Goal: Task Accomplishment & Management: Manage account settings

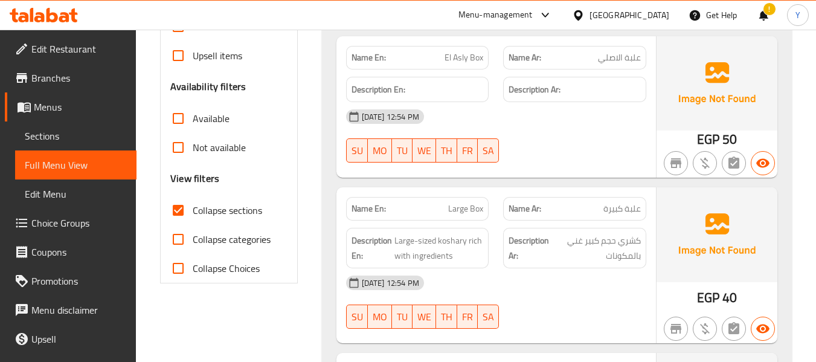
scroll to position [329, 0]
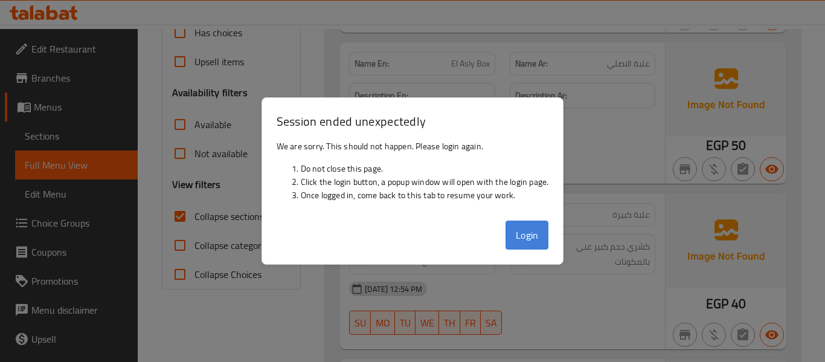
click at [523, 234] on button "Login" at bounding box center [528, 235] width 44 height 29
click at [739, 190] on div at bounding box center [412, 181] width 825 height 362
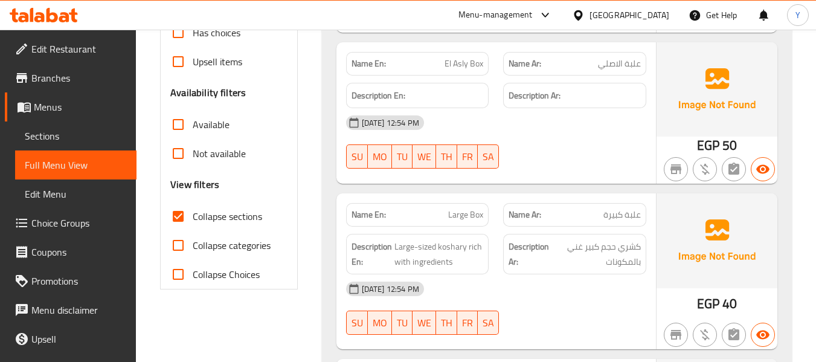
click at [568, 122] on div "[DATE] 12:54 PM" at bounding box center [496, 122] width 315 height 29
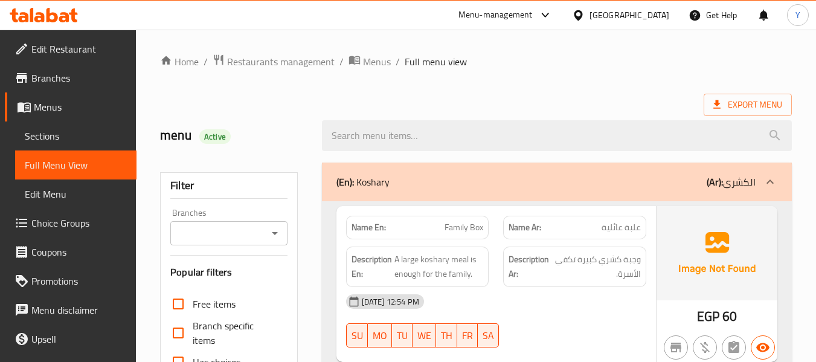
click at [555, 350] on div at bounding box center [575, 347] width 158 height 15
click at [340, 115] on div at bounding box center [557, 135] width 485 height 45
click at [504, 277] on div "Description Ar: وجبة كشري كبيرة تكفي الأسرة." at bounding box center [574, 267] width 143 height 40
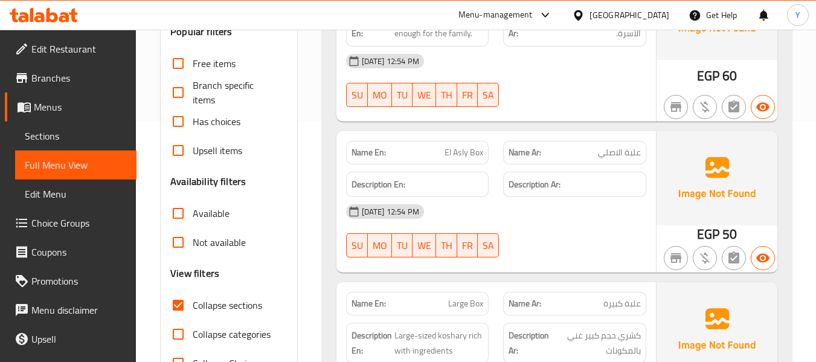
scroll to position [242, 0]
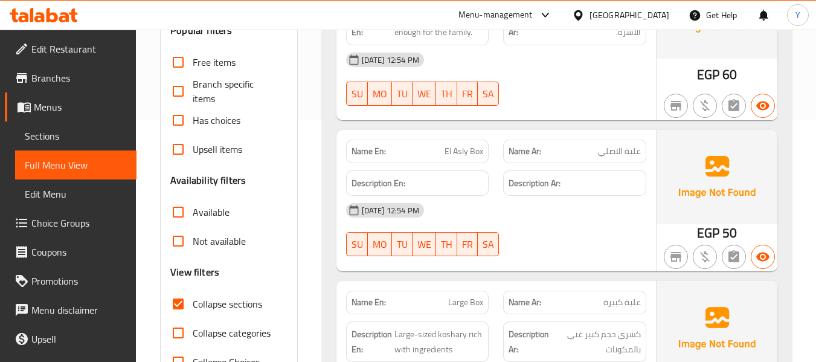
click at [584, 320] on div "Description Ar: كشري حجم كبير غني بالمكونات" at bounding box center [575, 341] width 158 height 55
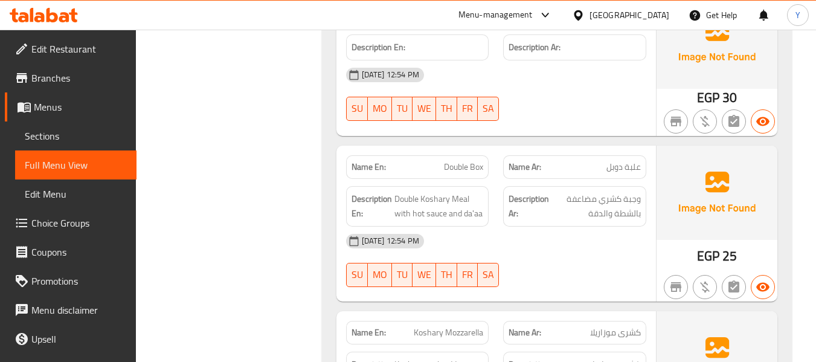
scroll to position [677, 0]
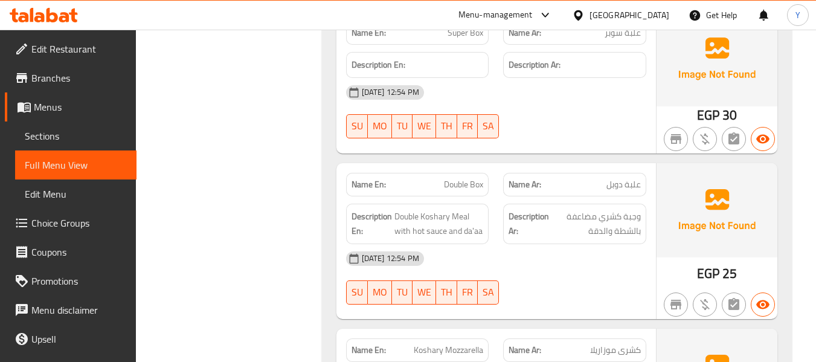
click at [605, 276] on div "19-08-2025 12:54 PM SU MO TU WE TH FR SA" at bounding box center [496, 278] width 315 height 68
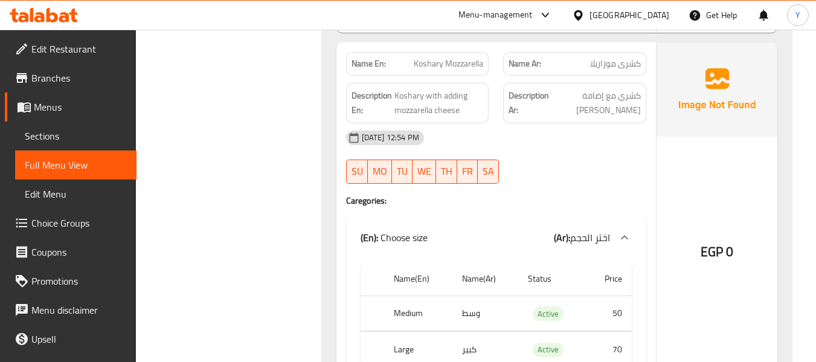
scroll to position [943, 0]
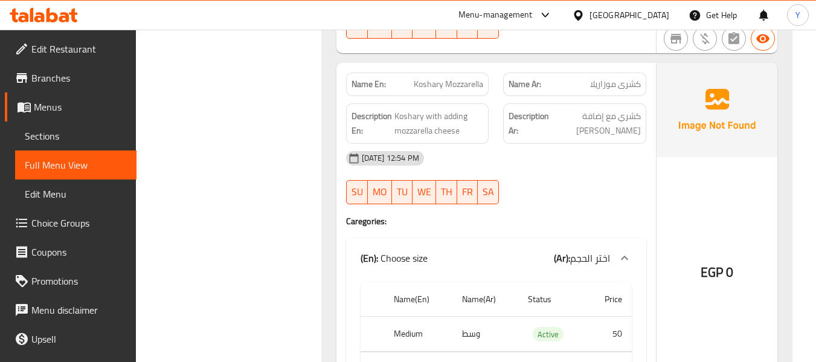
click at [367, 88] on strong "Name En:" at bounding box center [369, 84] width 34 height 13
click at [441, 86] on span "Koshary Mozzarella" at bounding box center [448, 84] width 69 height 13
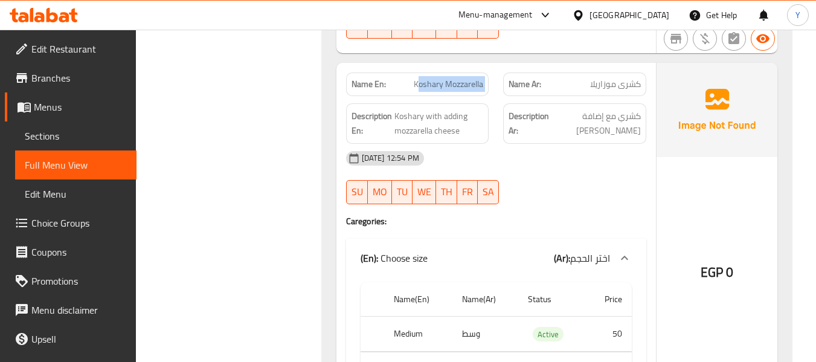
copy span "Koshary Mozzarella"
click at [337, 221] on div "Name En: Koshary Mozzarella Name Ar: كشرى موزاريلا Description En: Koshary with…" at bounding box center [497, 240] width 320 height 355
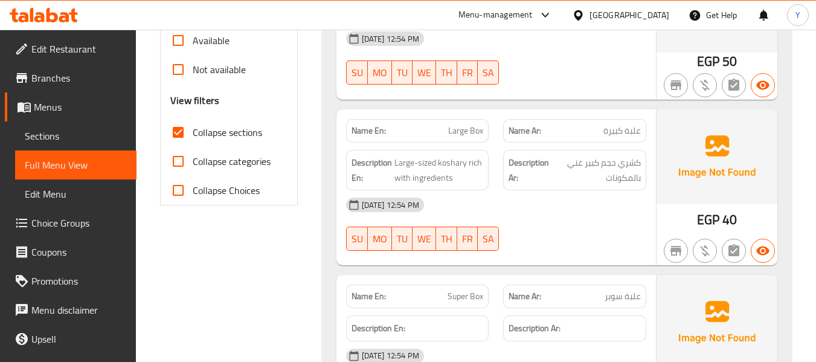
scroll to position [411, 0]
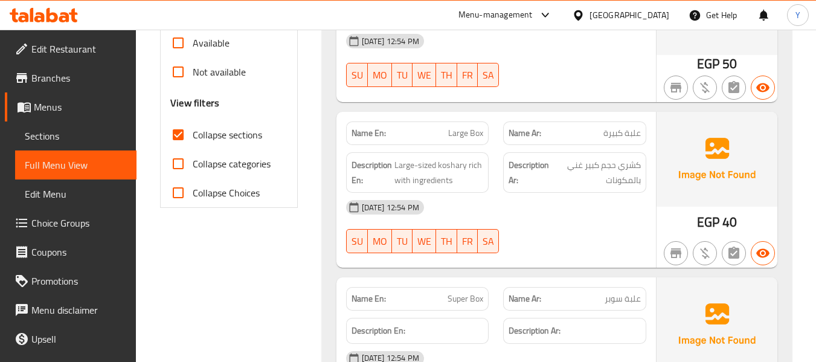
click at [474, 134] on span "Large Box" at bounding box center [465, 133] width 35 height 13
copy span "Large Box"
click at [474, 134] on span "Large Box" at bounding box center [465, 133] width 35 height 13
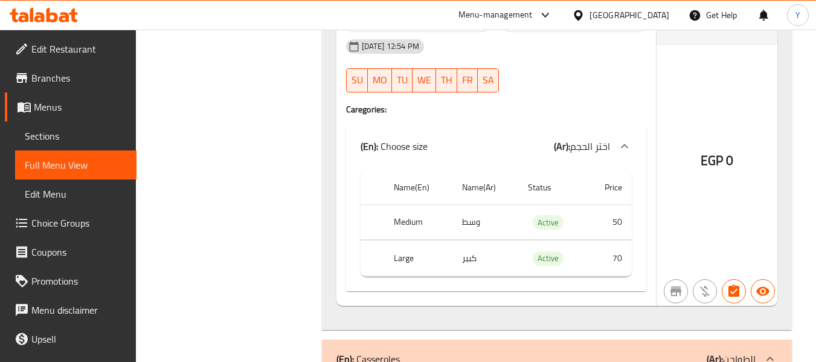
scroll to position [1060, 0]
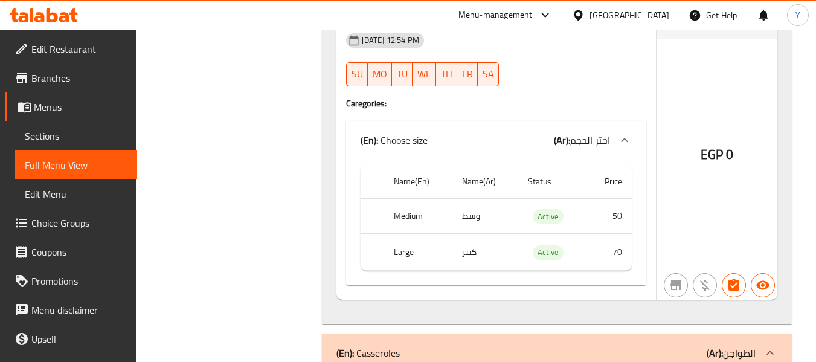
drag, startPoint x: 809, startPoint y: 144, endPoint x: 825, endPoint y: 143, distance: 15.8
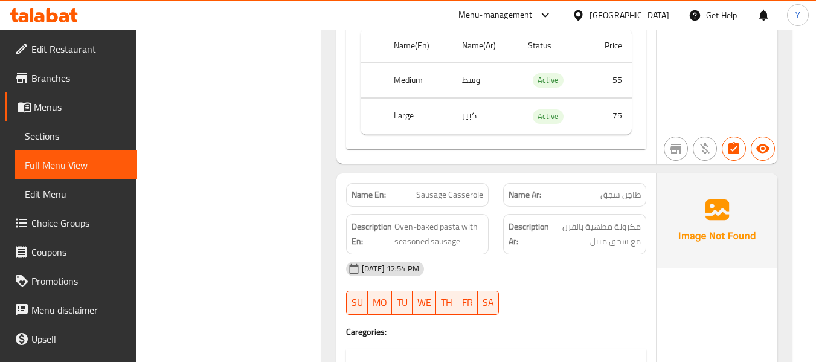
scroll to position [1645, 0]
click at [78, 132] on span "Sections" at bounding box center [76, 136] width 102 height 15
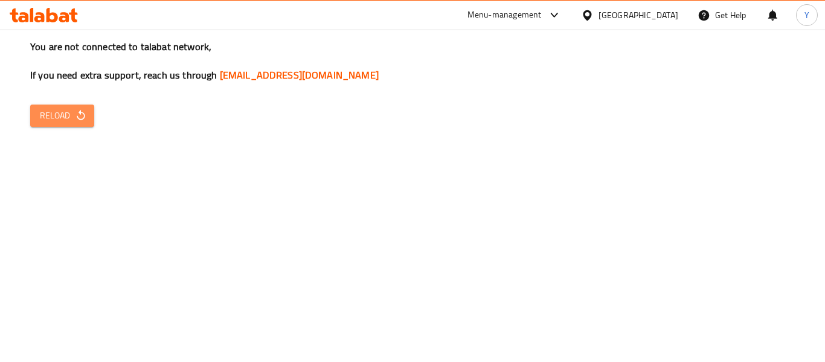
click at [47, 114] on span "Reload" at bounding box center [62, 115] width 45 height 15
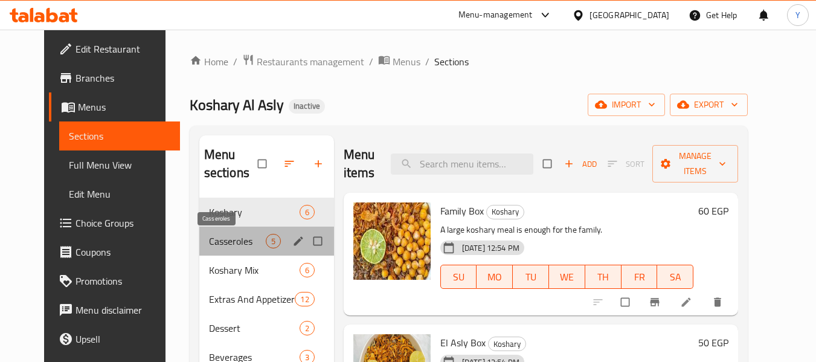
click at [209, 239] on span "Casseroles" at bounding box center [237, 241] width 57 height 15
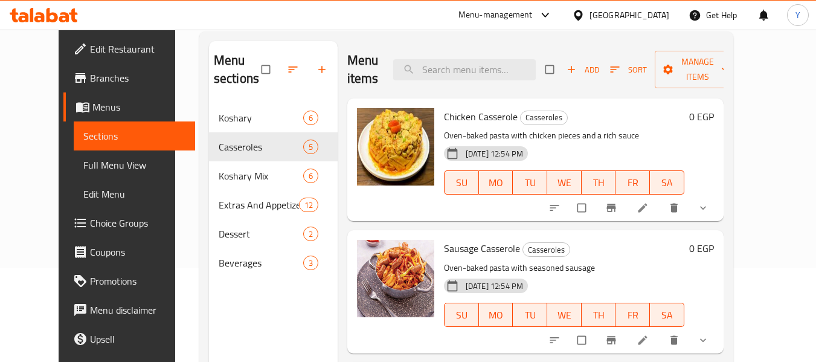
scroll to position [98, 0]
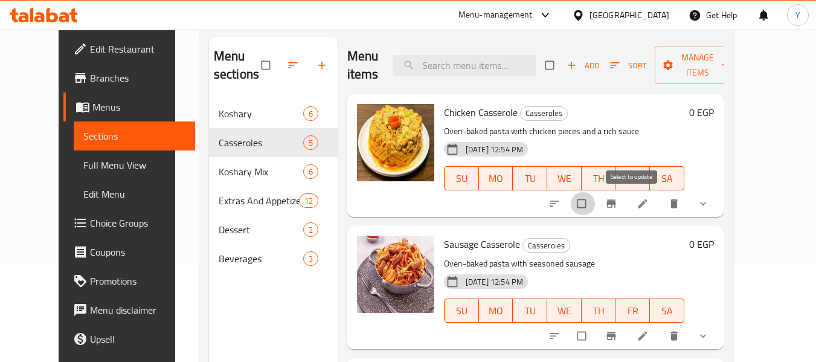
click at [596, 201] on input "checkbox" at bounding box center [582, 203] width 25 height 23
checkbox input "true"
click at [596, 334] on input "checkbox" at bounding box center [582, 335] width 25 height 23
checkbox input "true"
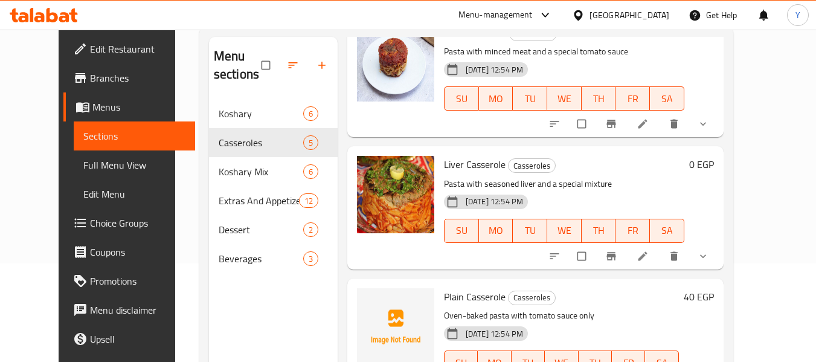
scroll to position [346, 0]
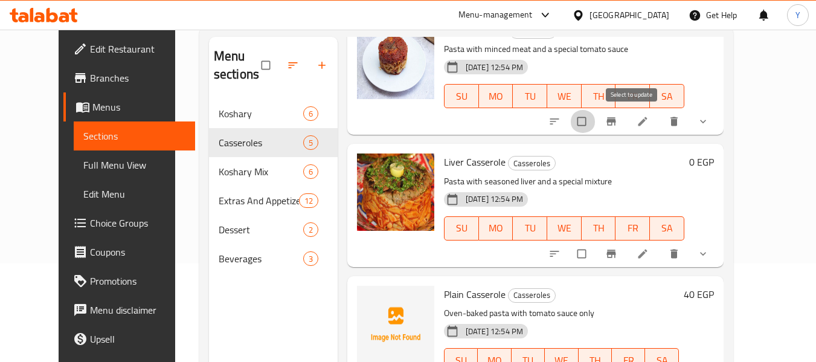
click at [596, 122] on input "checkbox" at bounding box center [582, 121] width 25 height 23
checkbox input "true"
click at [596, 258] on input "checkbox" at bounding box center [582, 253] width 25 height 23
checkbox input "true"
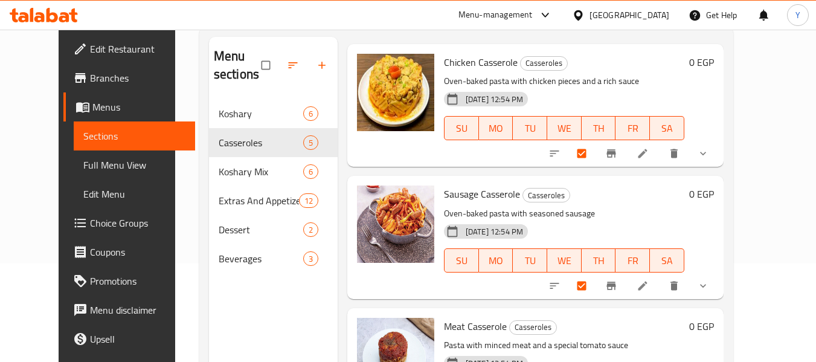
scroll to position [0, 0]
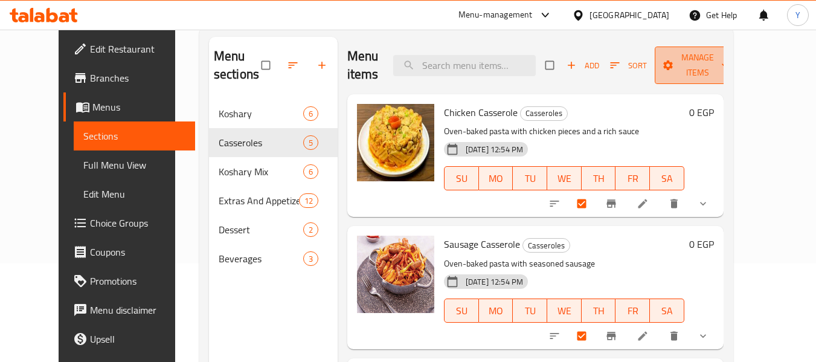
click at [703, 65] on span "Manage items" at bounding box center [698, 65] width 66 height 30
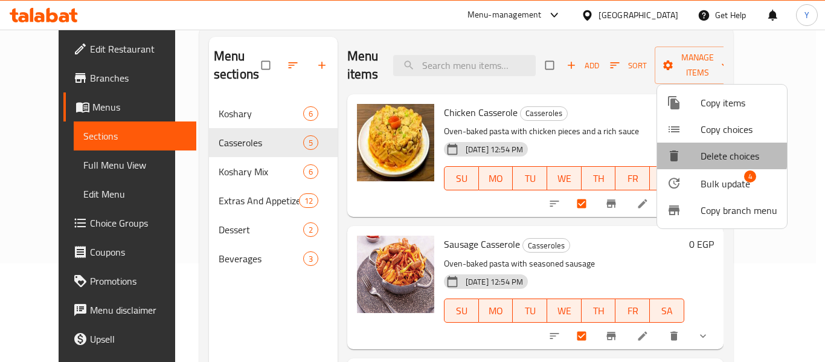
click at [700, 152] on div at bounding box center [684, 156] width 34 height 15
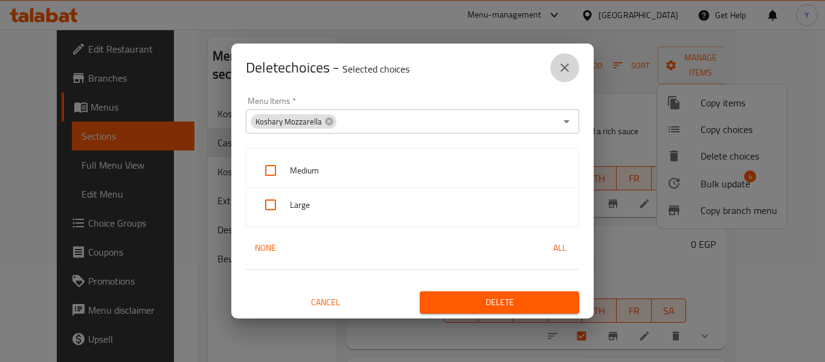
click at [564, 66] on icon "close" at bounding box center [565, 67] width 15 height 15
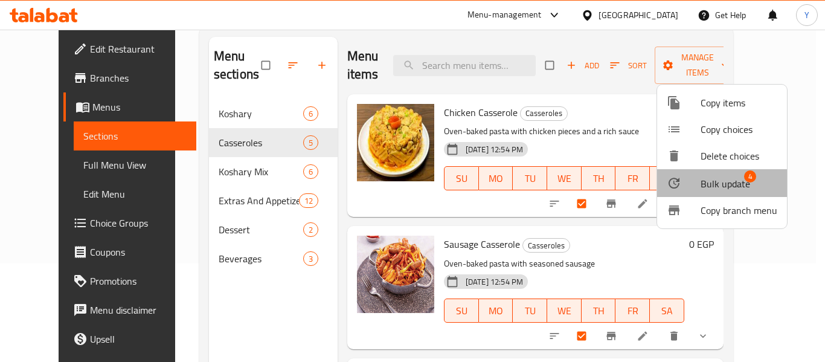
click at [732, 189] on span "Bulk update" at bounding box center [726, 183] width 50 height 15
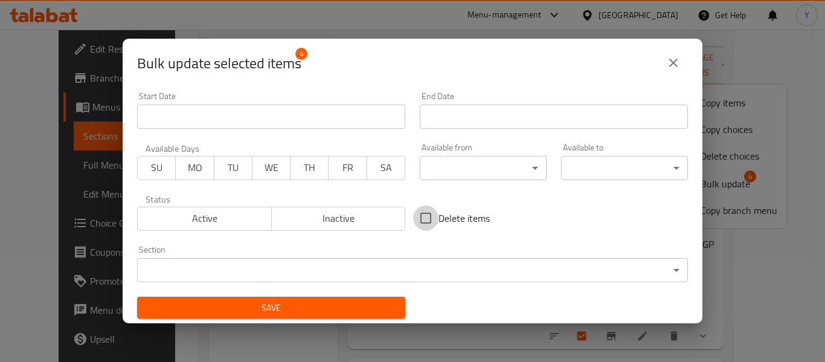
click at [419, 219] on input "Delete items" at bounding box center [425, 217] width 25 height 25
checkbox input "true"
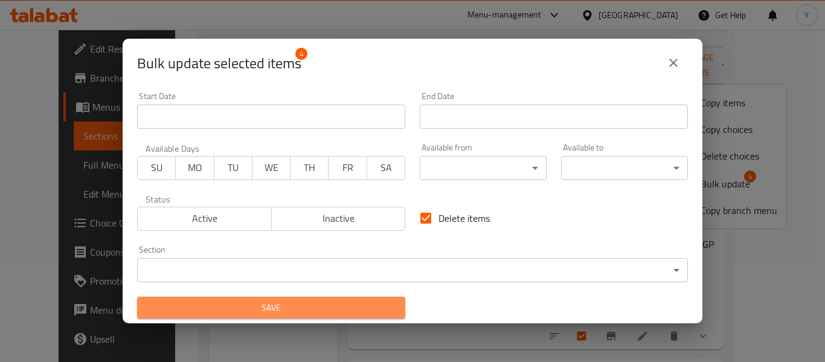
click at [381, 299] on button "Save" at bounding box center [271, 308] width 268 height 22
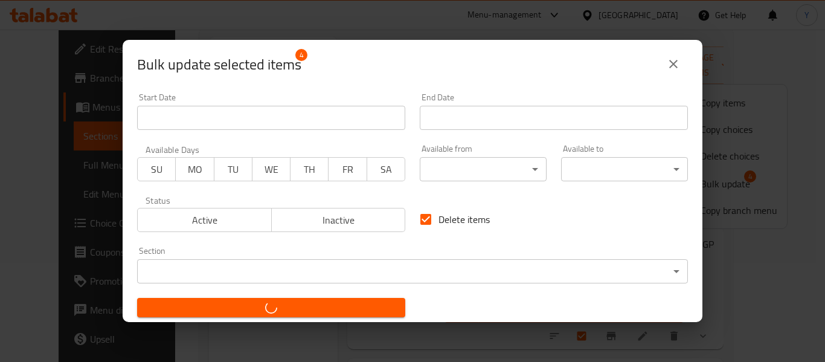
checkbox input "false"
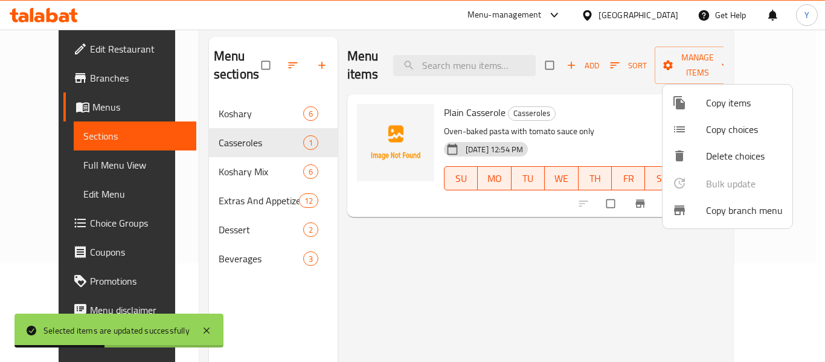
click at [35, 166] on div at bounding box center [412, 181] width 825 height 362
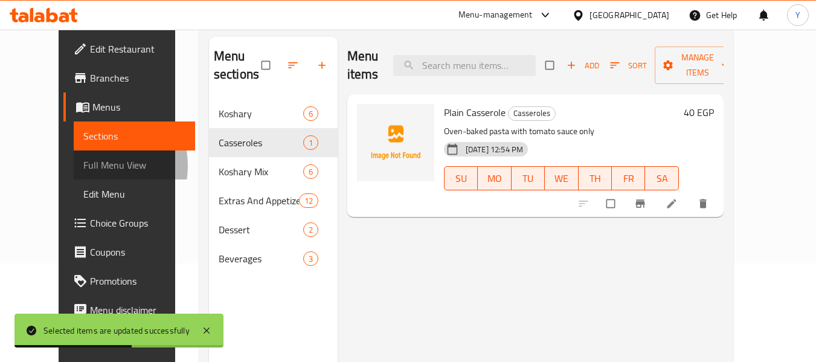
click at [83, 166] on span "Full Menu View" at bounding box center [134, 165] width 102 height 15
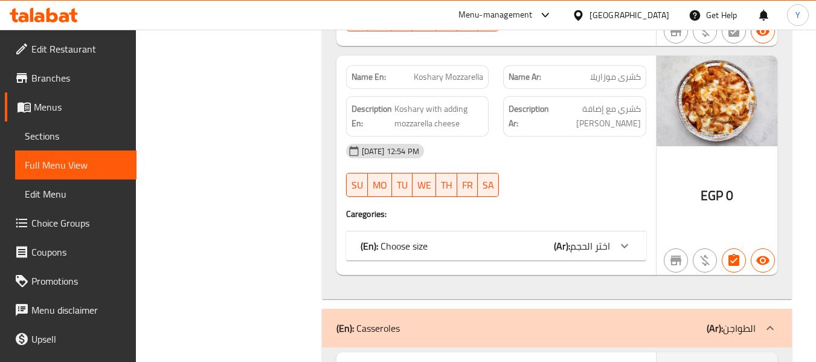
scroll to position [938, 0]
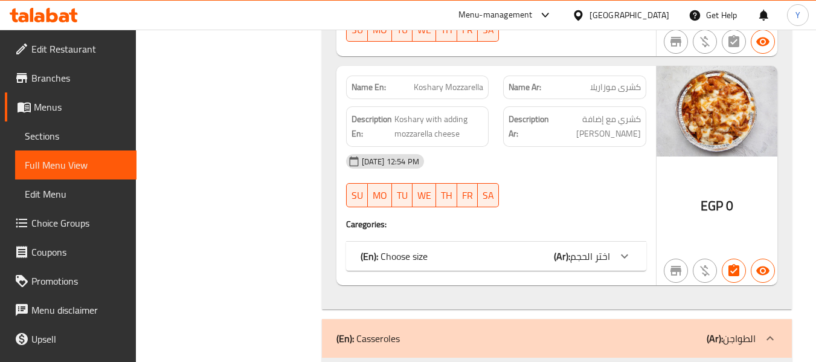
click at [468, 86] on span "Koshary Mozzarella" at bounding box center [448, 87] width 69 height 13
copy span "Koshary Mozzarella"
click at [100, 134] on span "Sections" at bounding box center [76, 136] width 102 height 15
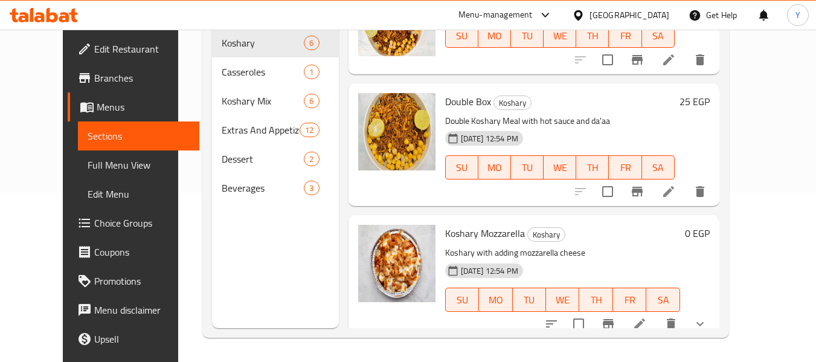
scroll to position [442, 0]
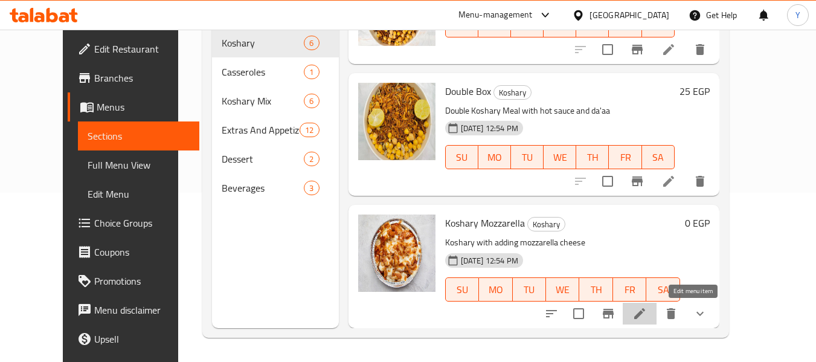
click at [647, 311] on icon at bounding box center [640, 313] width 15 height 15
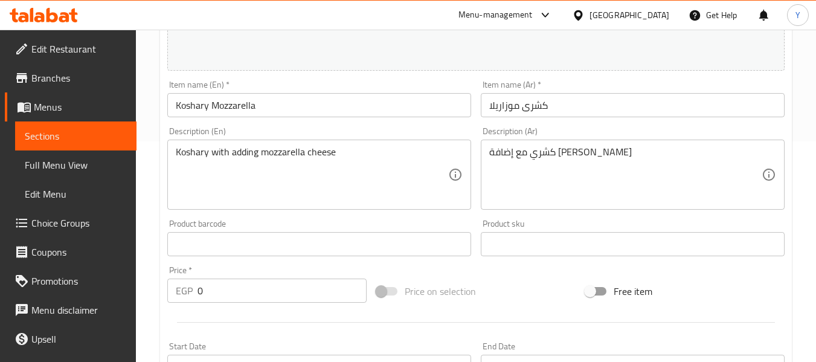
scroll to position [216, 0]
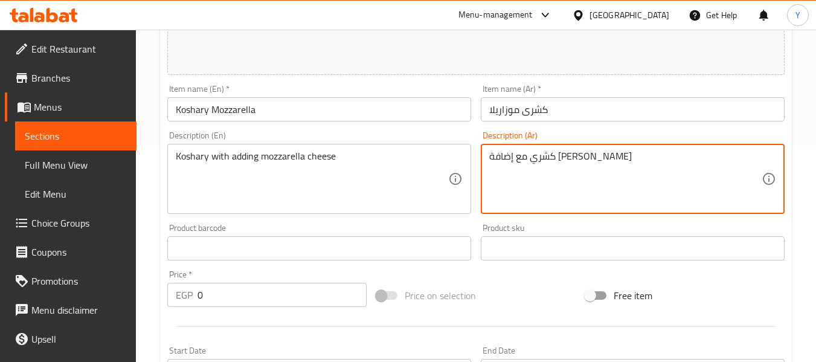
click at [658, 158] on textarea "كشري مع إضافة [PERSON_NAME]" at bounding box center [625, 178] width 272 height 57
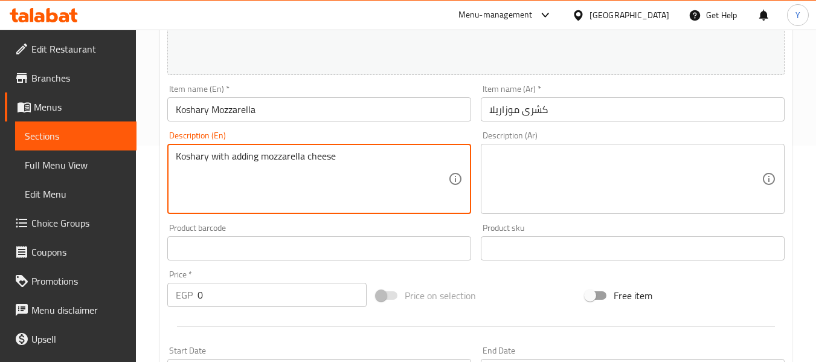
click at [398, 162] on textarea "Koshary with adding mozzarella cheese" at bounding box center [312, 178] width 272 height 57
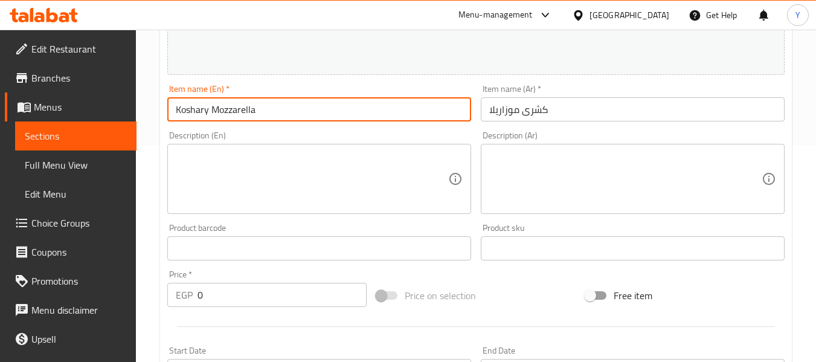
click at [424, 117] on input "Koshary Mozzarella" at bounding box center [319, 109] width 304 height 24
click at [438, 111] on input "Koshary Mozzarella" at bounding box center [319, 109] width 304 height 24
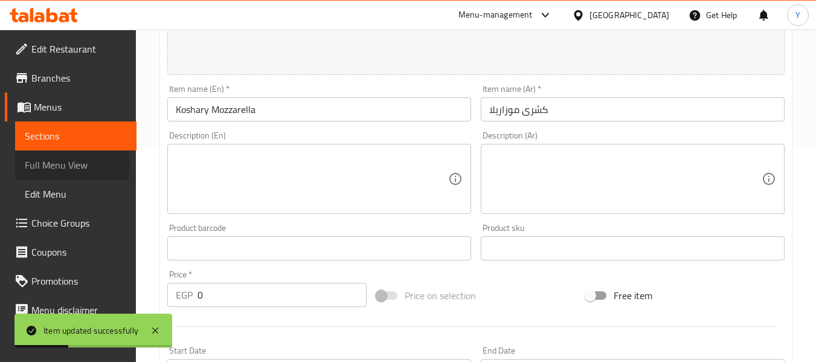
click at [52, 164] on span "Full Menu View" at bounding box center [76, 165] width 102 height 15
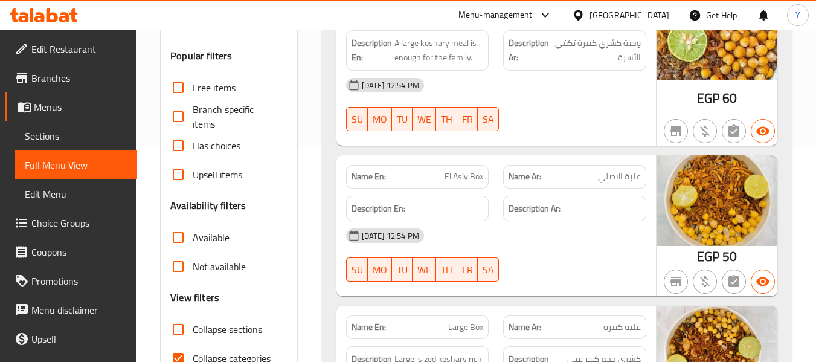
scroll to position [533, 0]
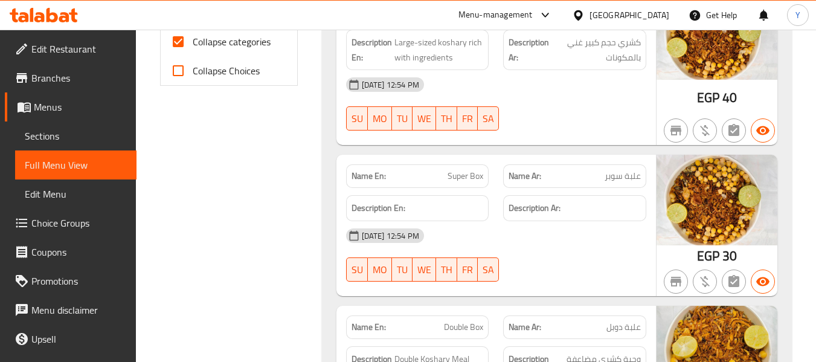
click at [323, 132] on div "Name En: Family Box Name Ar: علبة عائلية Description En: A large koshary meal i…" at bounding box center [557, 184] width 470 height 1032
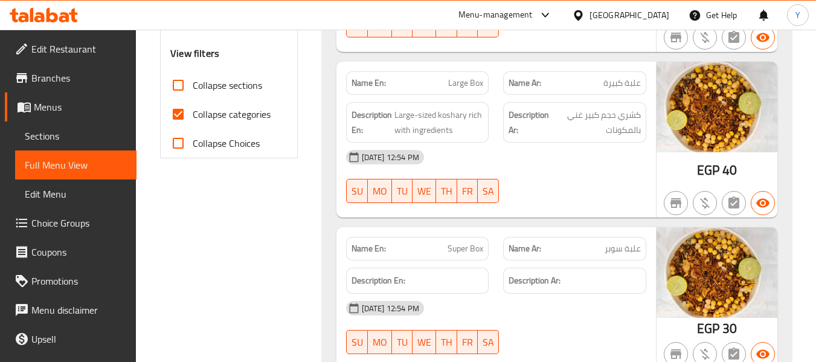
scroll to position [436, 0]
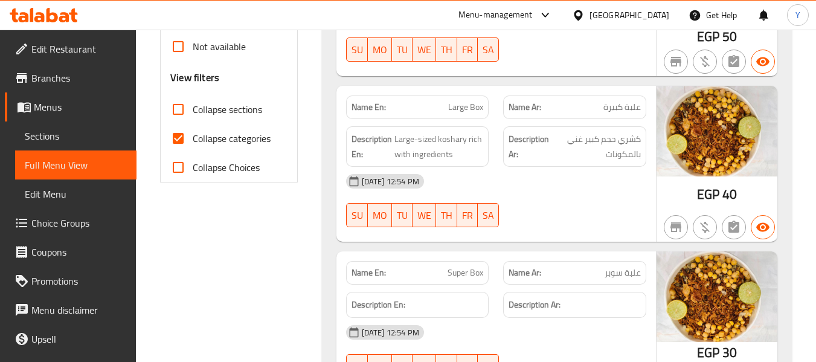
click at [174, 143] on input "Collapse categories" at bounding box center [178, 138] width 29 height 29
checkbox input "false"
click at [177, 114] on input "Collapse sections" at bounding box center [178, 109] width 29 height 29
checkbox input "true"
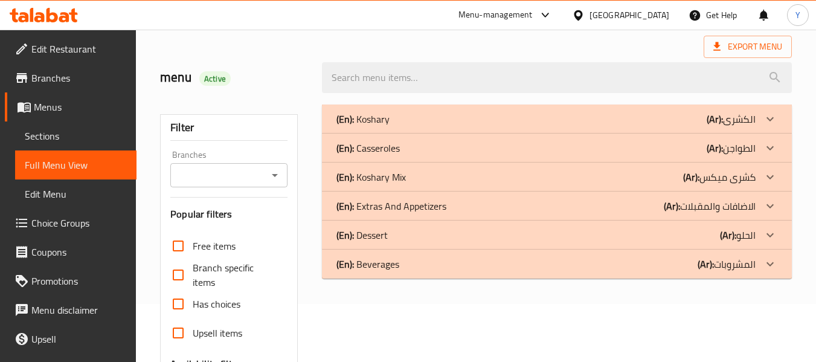
scroll to position [59, 0]
click at [742, 125] on p "(Ar): الطواجن" at bounding box center [731, 118] width 49 height 15
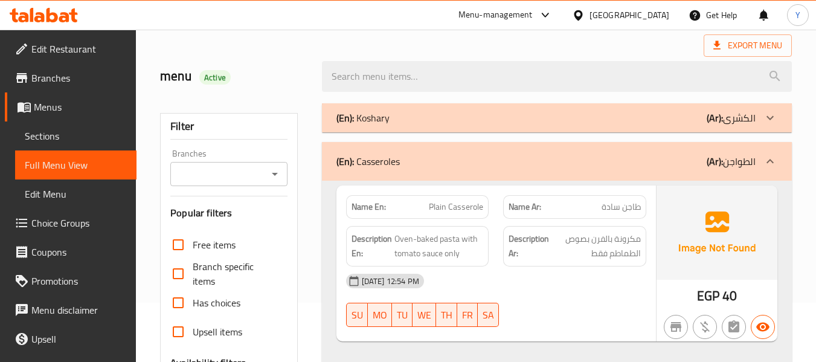
click at [738, 112] on p "(Ar): الكشرى" at bounding box center [731, 118] width 49 height 15
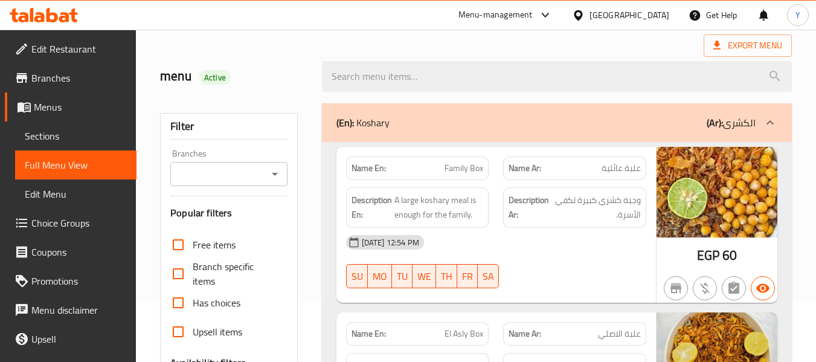
click at [574, 238] on div "[DATE] 12:54 PM" at bounding box center [496, 242] width 315 height 29
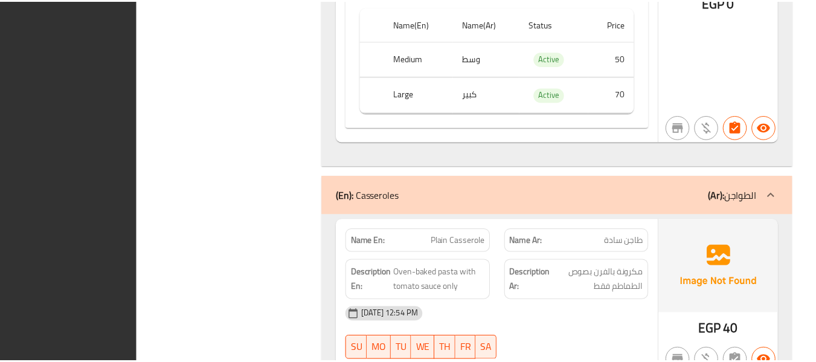
scroll to position [1390, 0]
